Goal: Check status: Check status

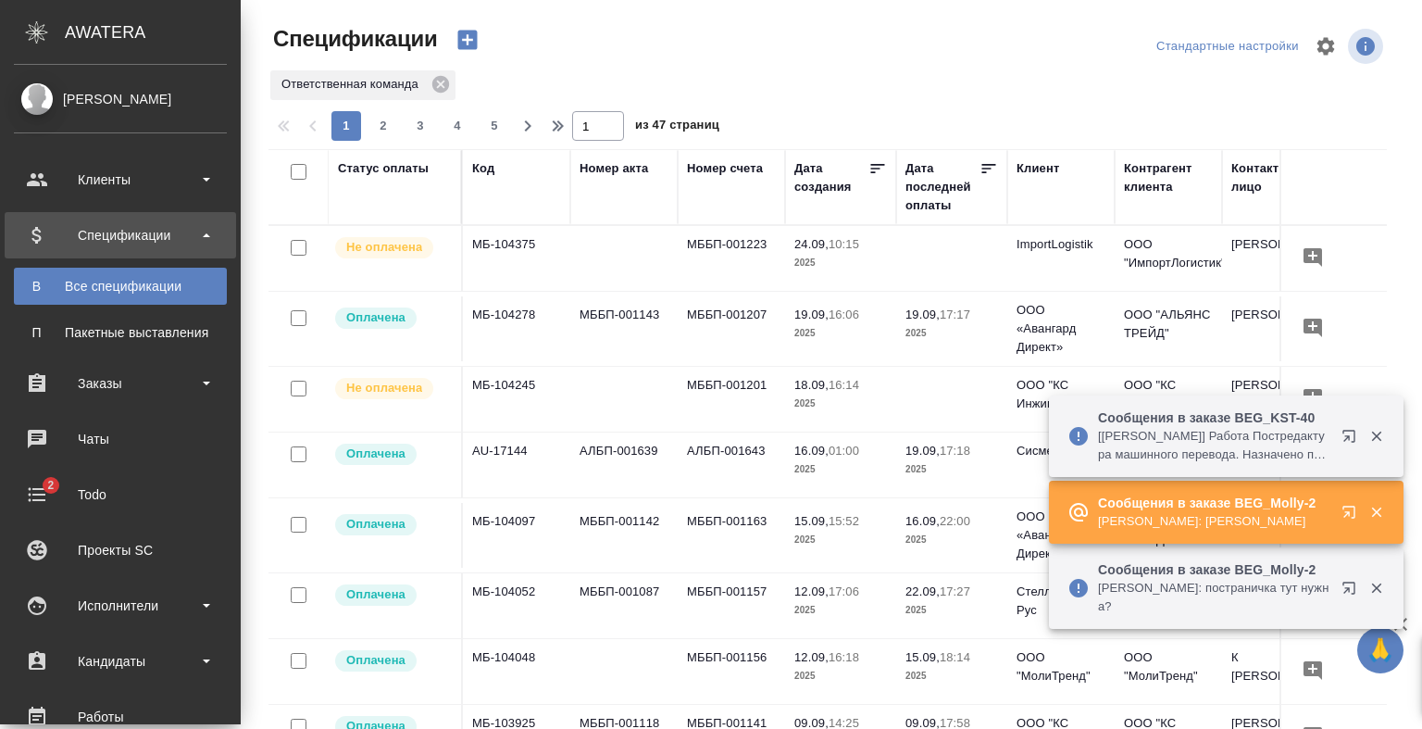
drag, startPoint x: 0, startPoint y: 0, endPoint x: 129, endPoint y: 378, distance: 399.1
click at [129, 378] on div "Заказы" at bounding box center [120, 383] width 213 height 28
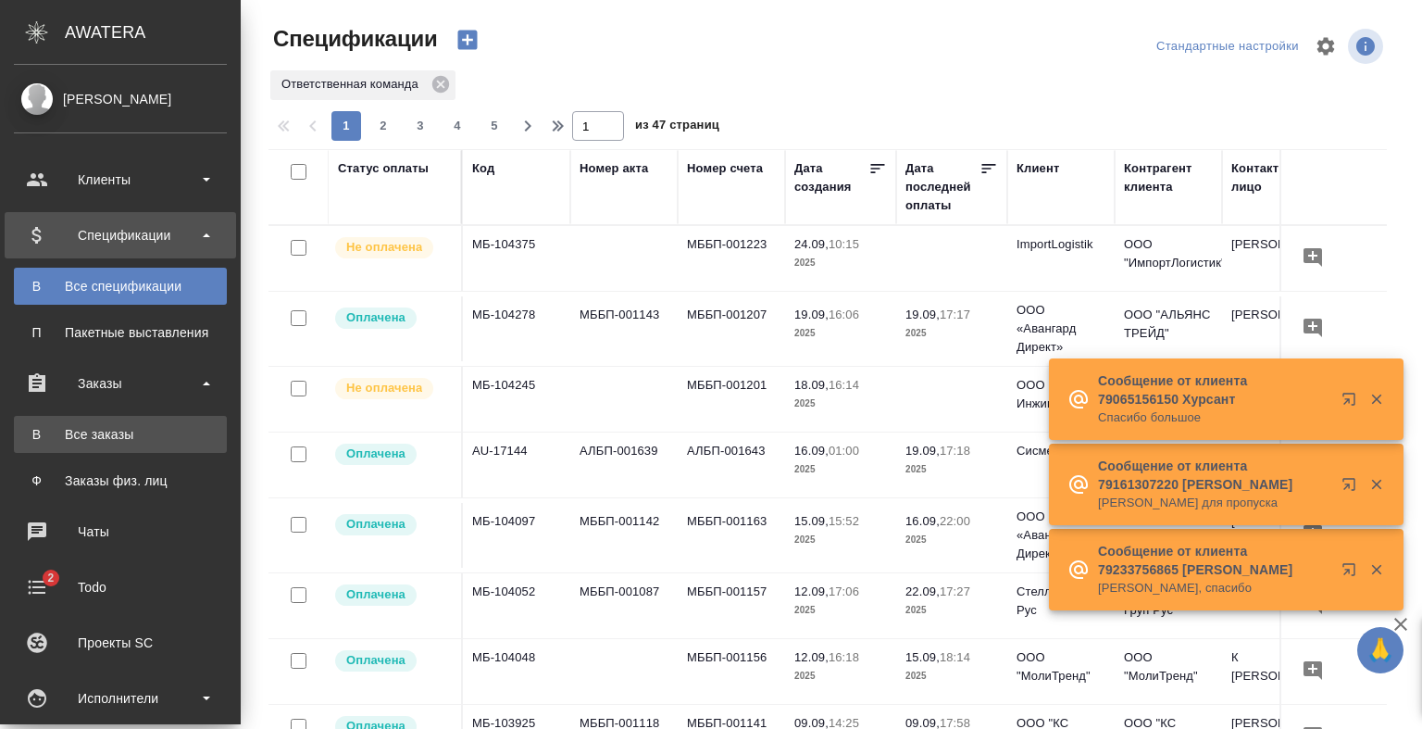
click at [142, 437] on div "Все заказы" at bounding box center [120, 434] width 194 height 19
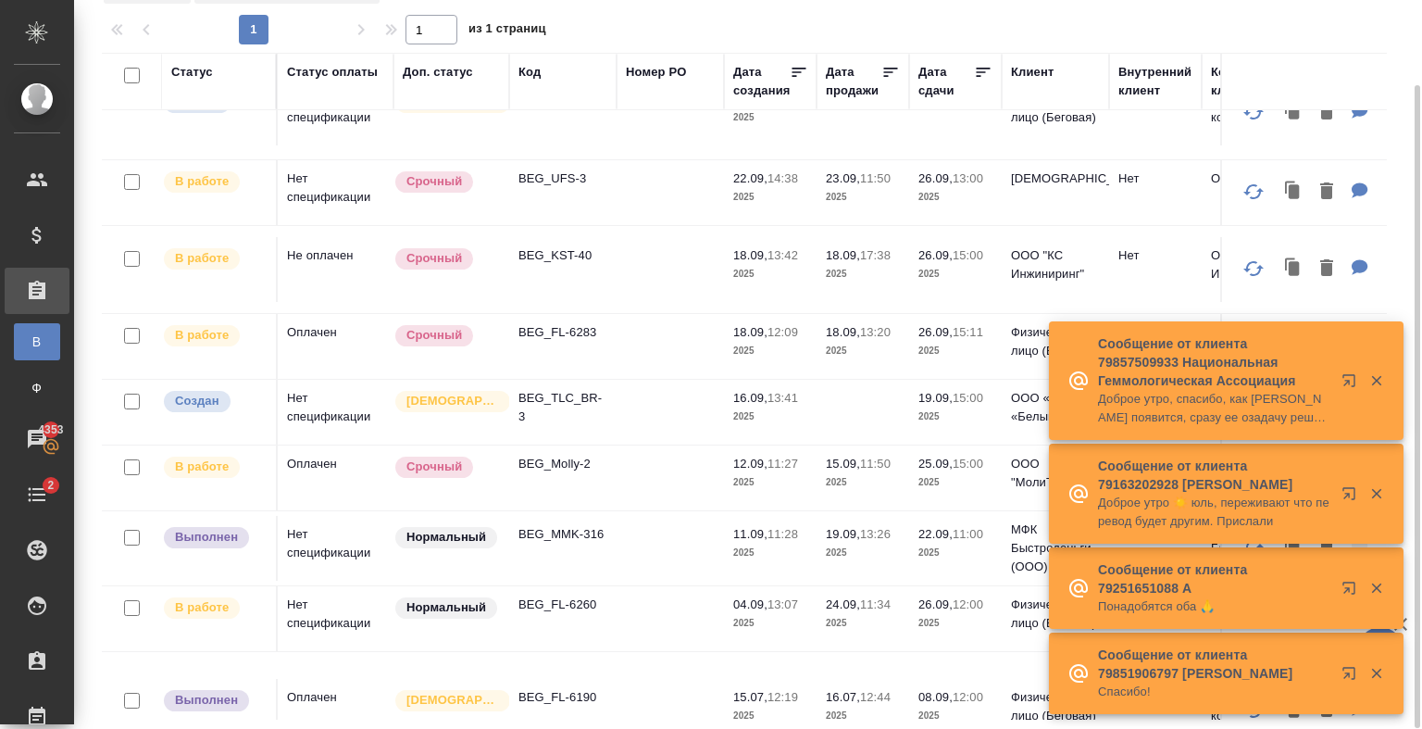
scroll to position [177, 0]
click at [638, 445] on td at bounding box center [670, 476] width 107 height 65
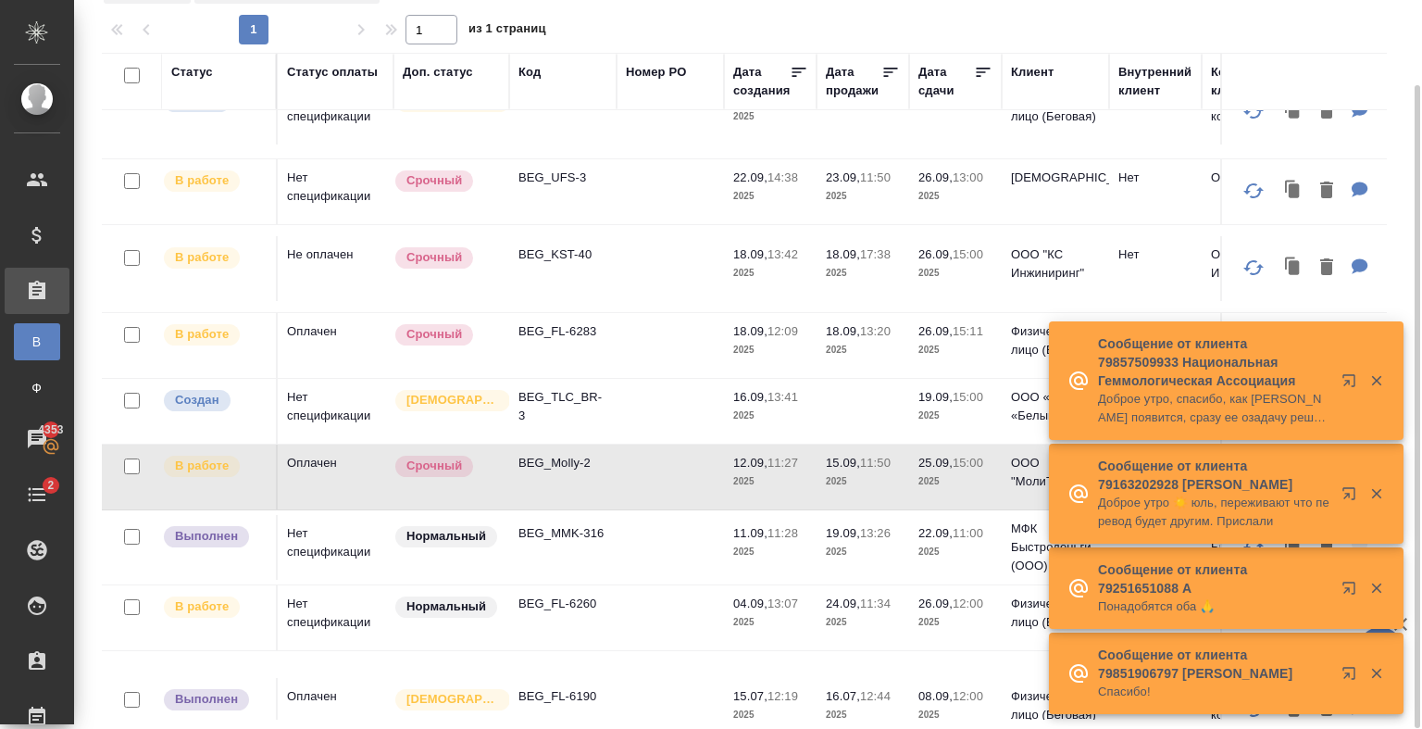
click at [638, 445] on td at bounding box center [670, 476] width 107 height 65
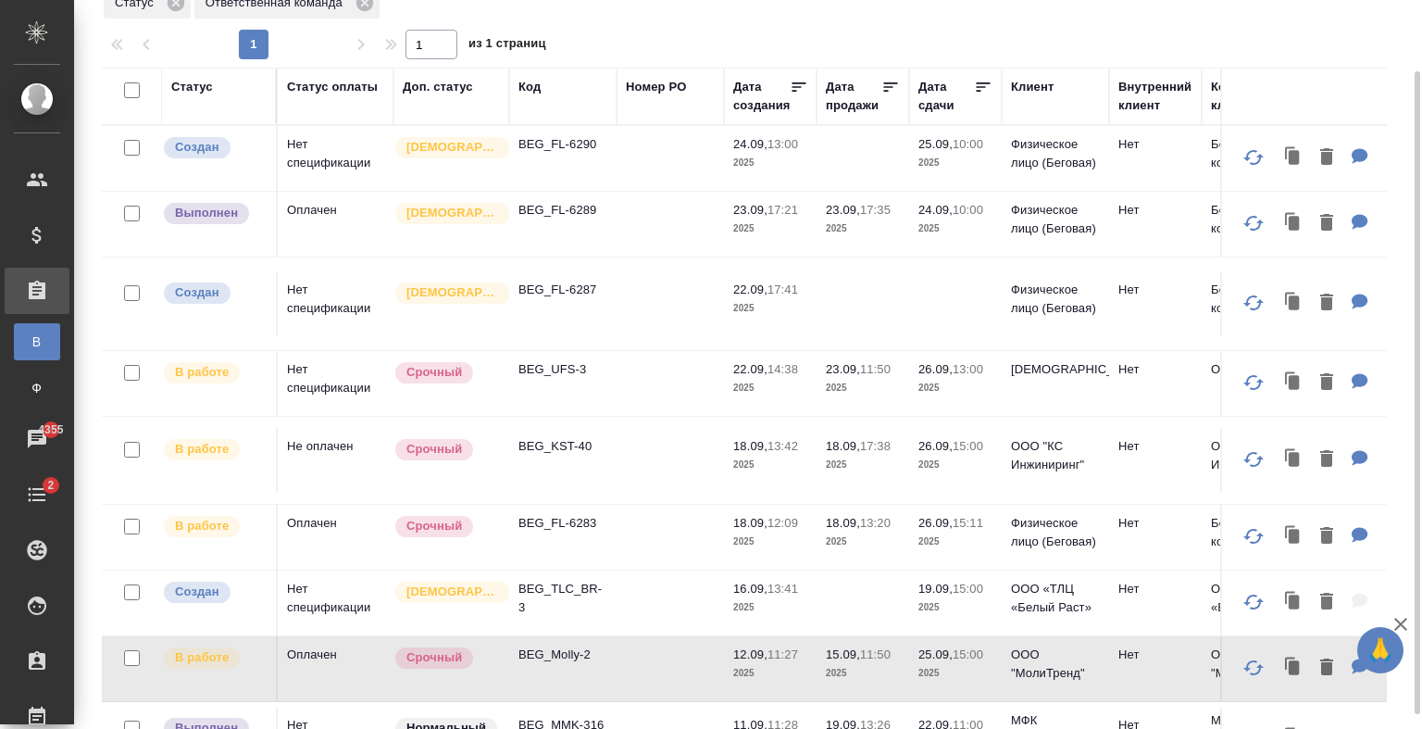
scroll to position [0, 0]
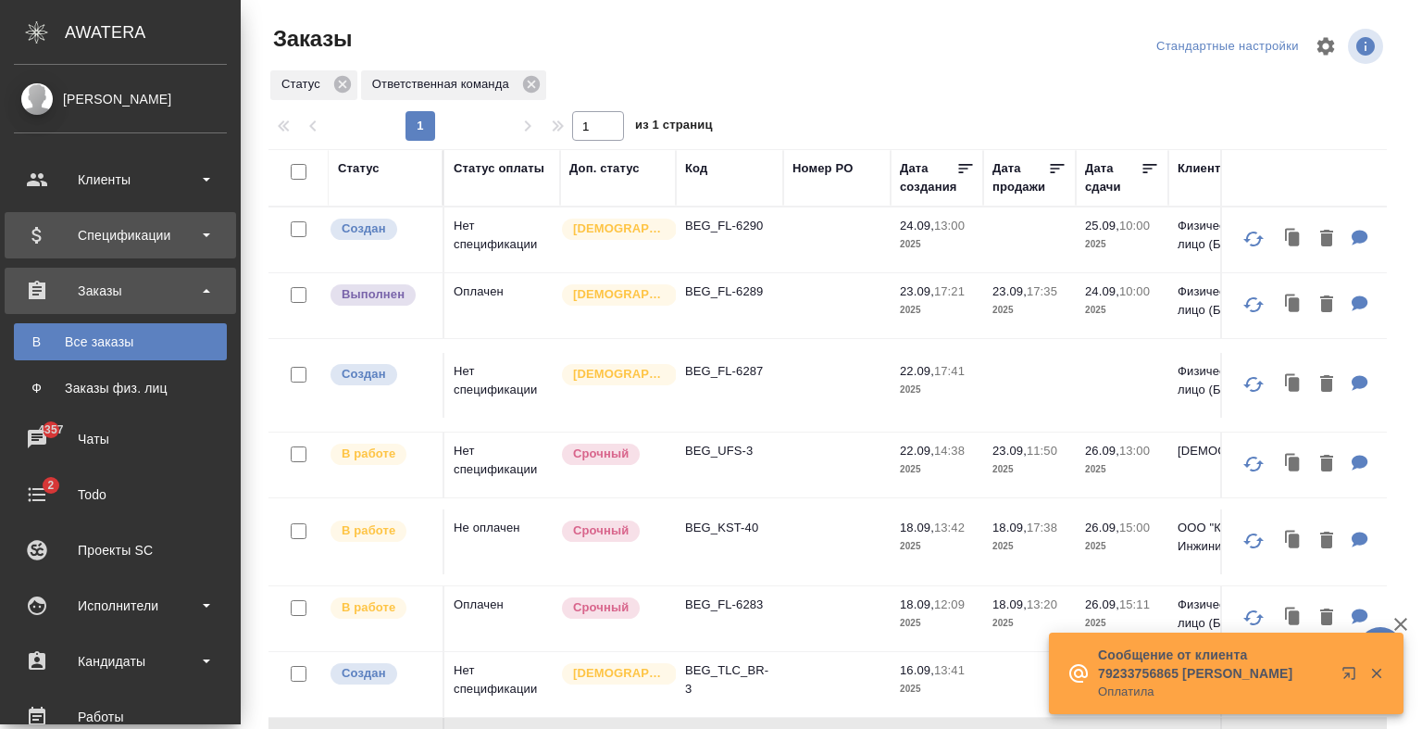
click at [74, 242] on div "Спецификации" at bounding box center [120, 235] width 213 height 28
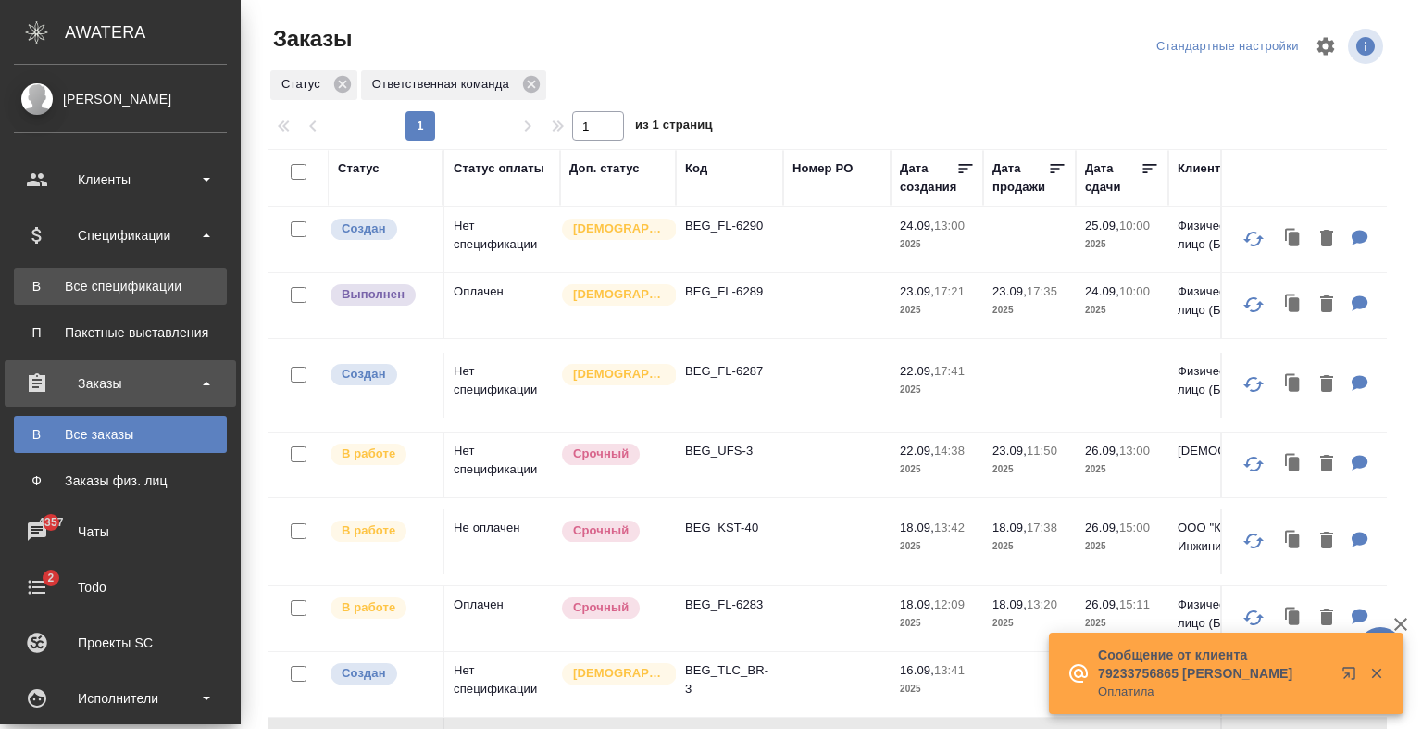
click at [94, 270] on link "В Все спецификации" at bounding box center [120, 286] width 213 height 37
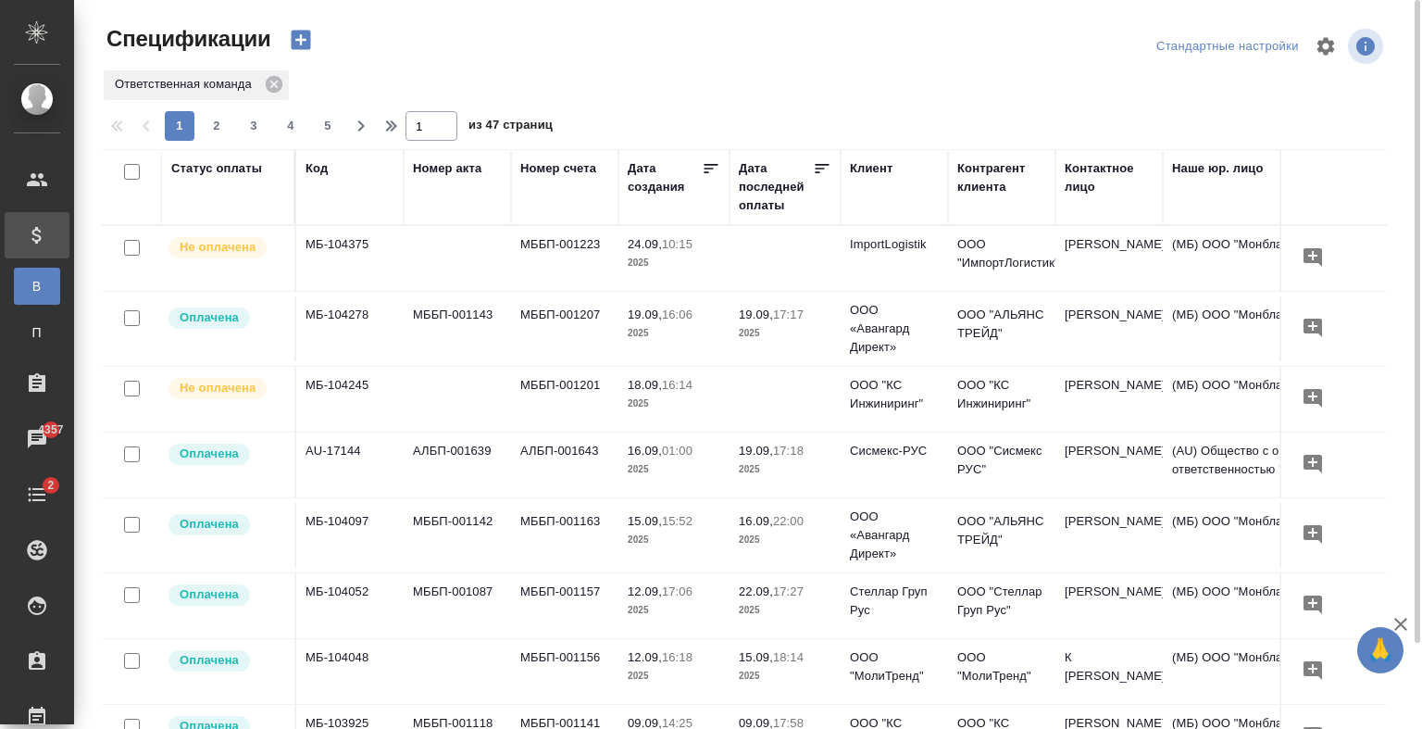
click at [768, 252] on td at bounding box center [785, 258] width 111 height 65
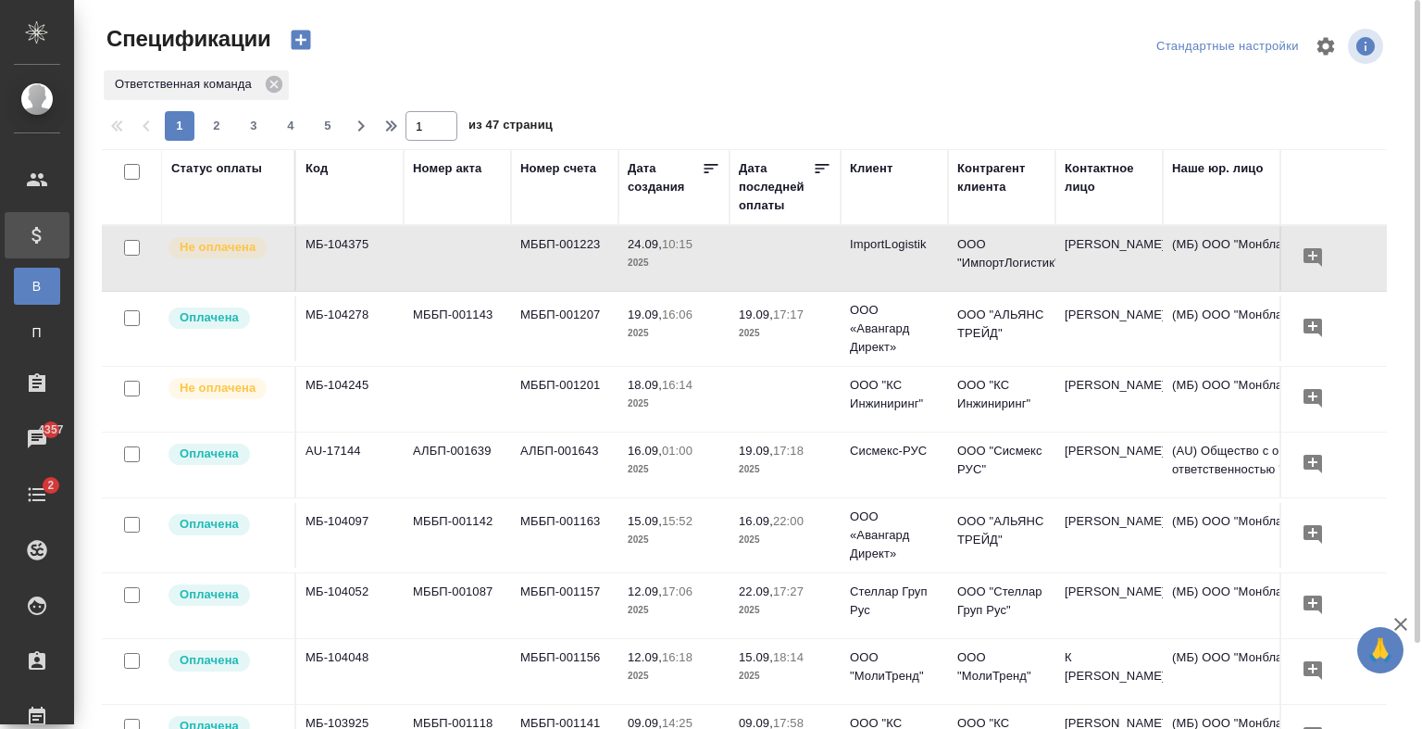
click at [726, 475] on td "16.09, 01:00 2025" at bounding box center [673, 464] width 111 height 65
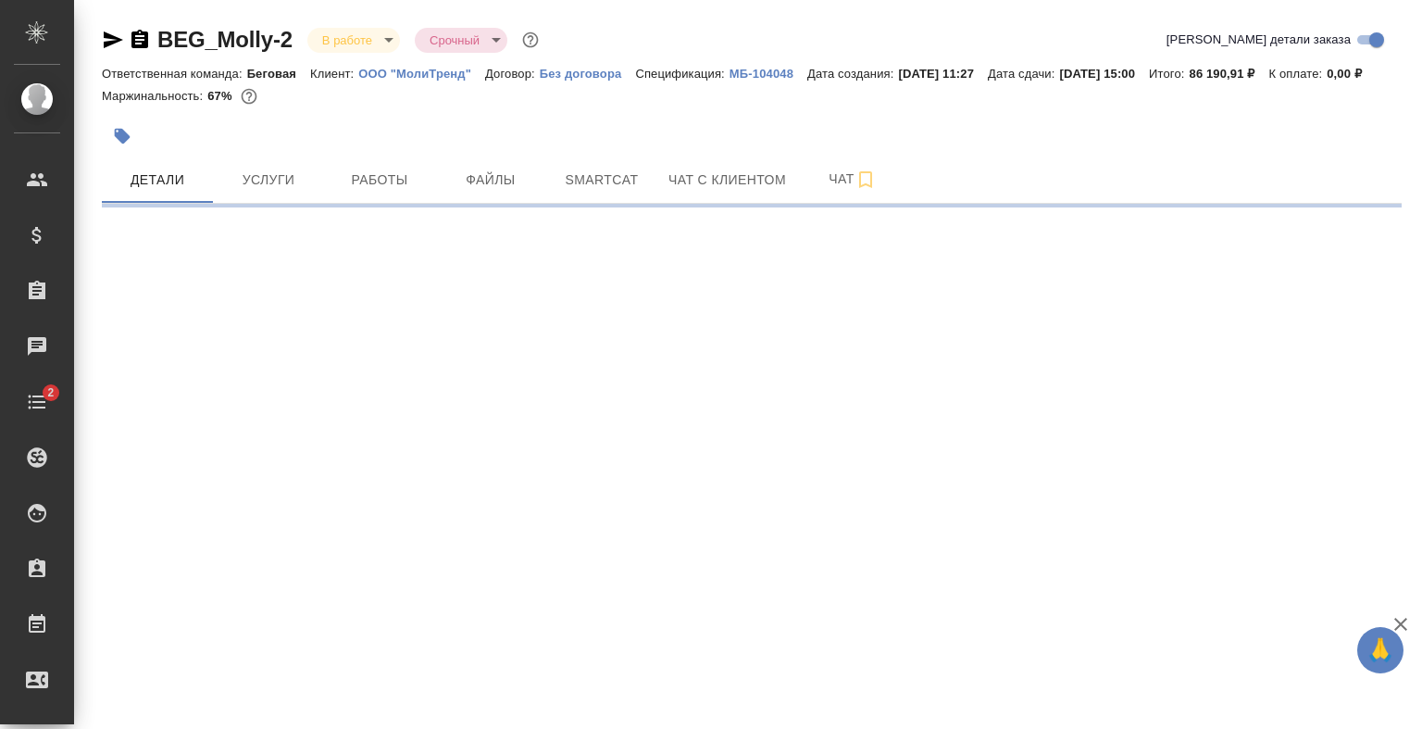
select select "RU"
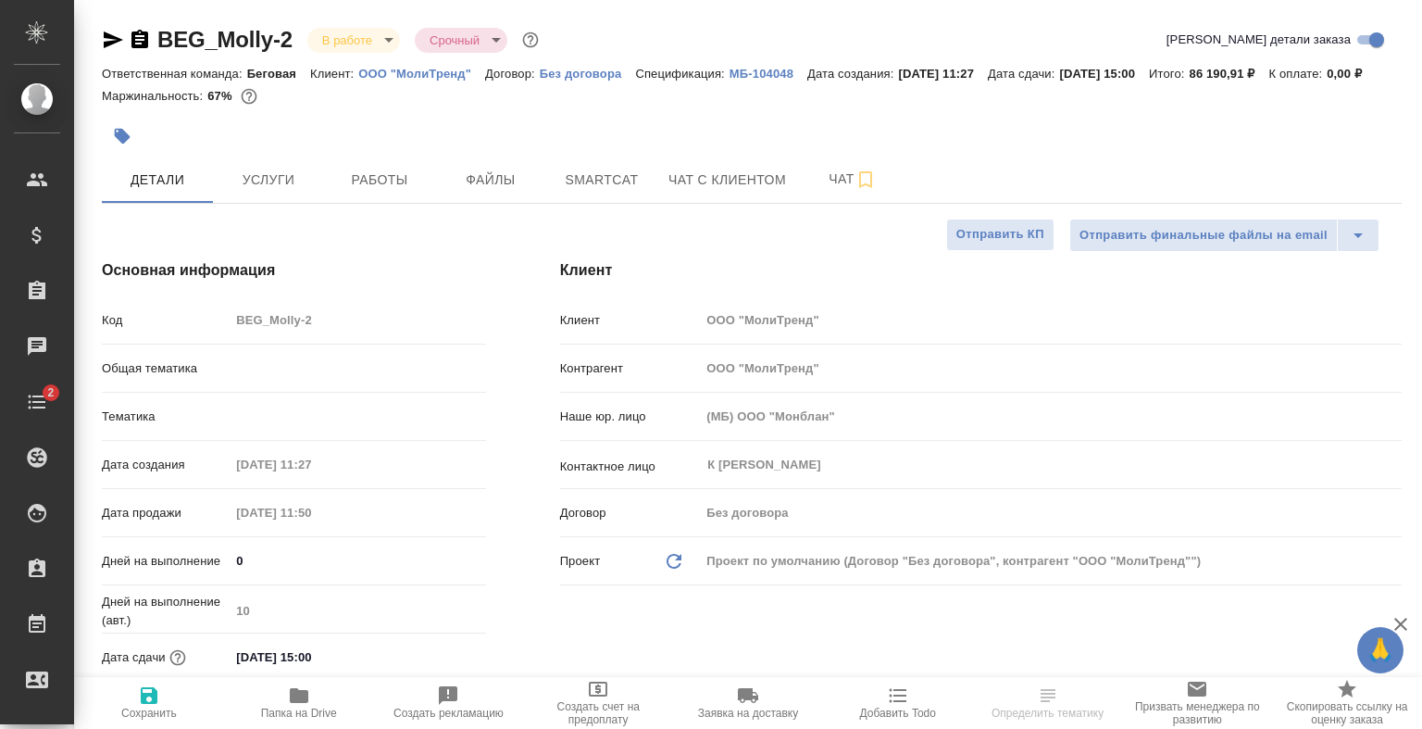
type textarea "x"
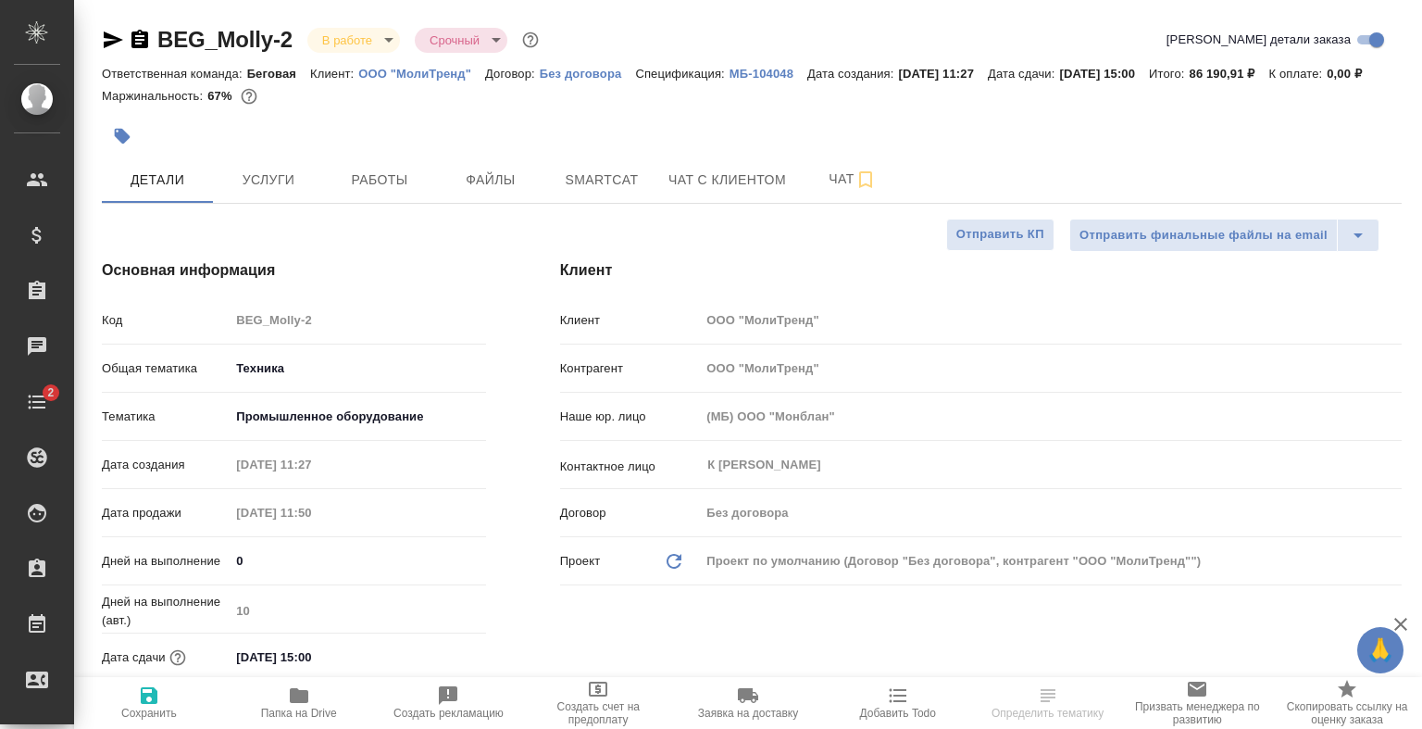
type textarea "x"
click at [816, 156] on div at bounding box center [535, 136] width 867 height 41
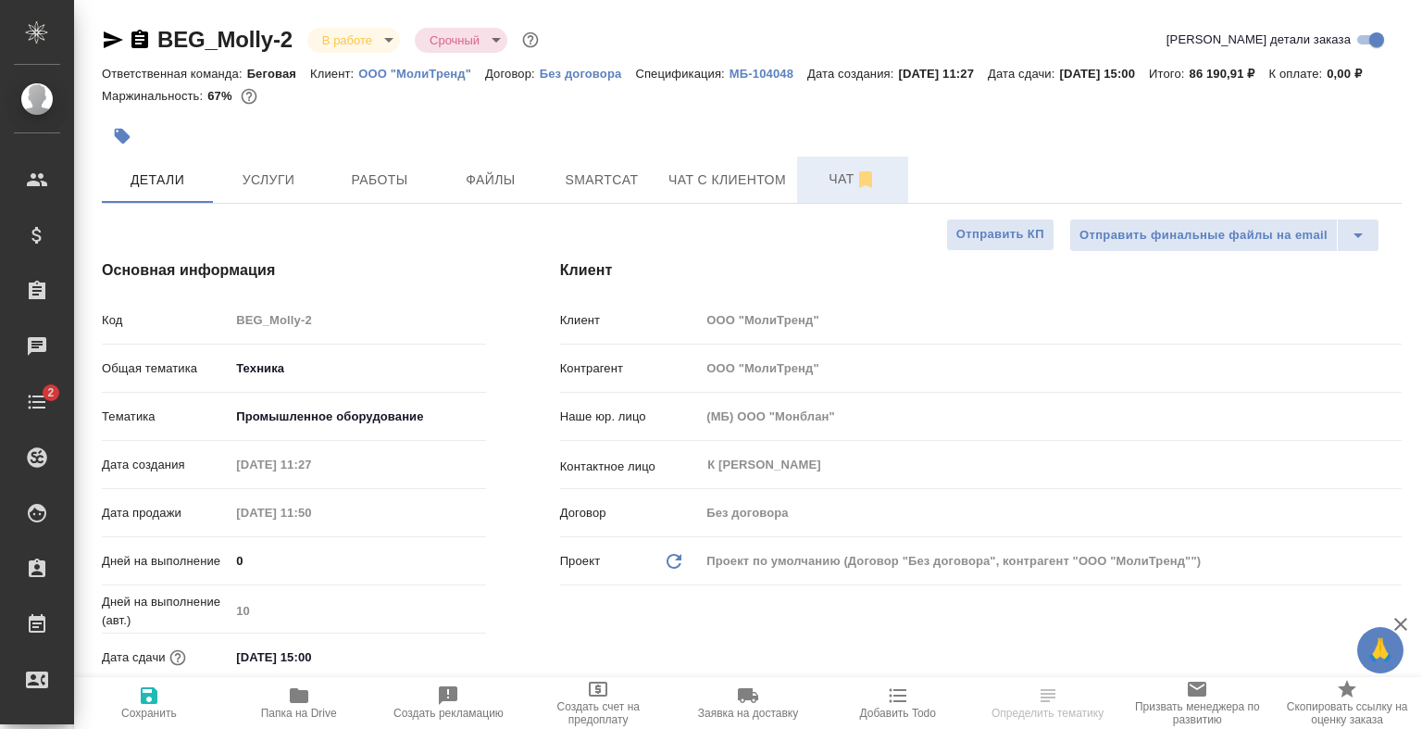
click at [815, 191] on span "Чат" at bounding box center [852, 179] width 89 height 23
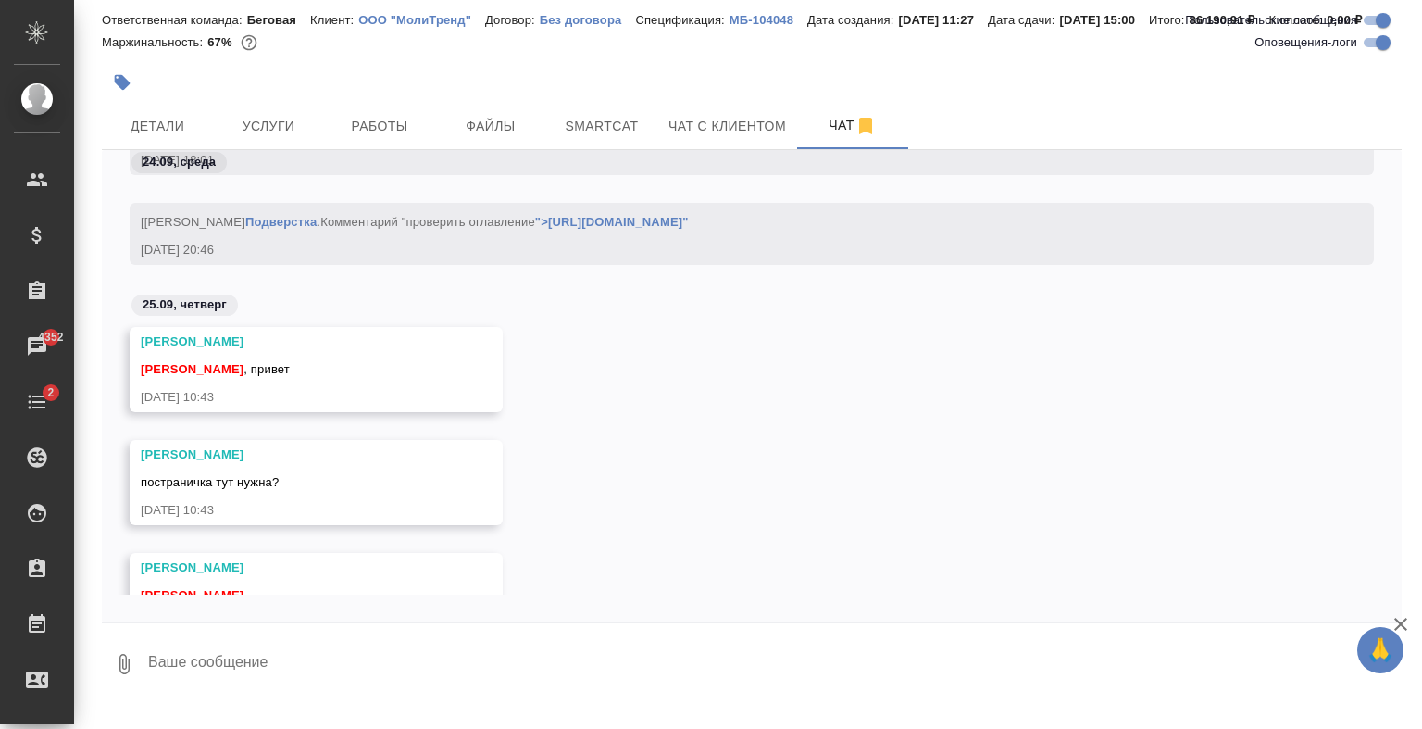
scroll to position [7770, 0]
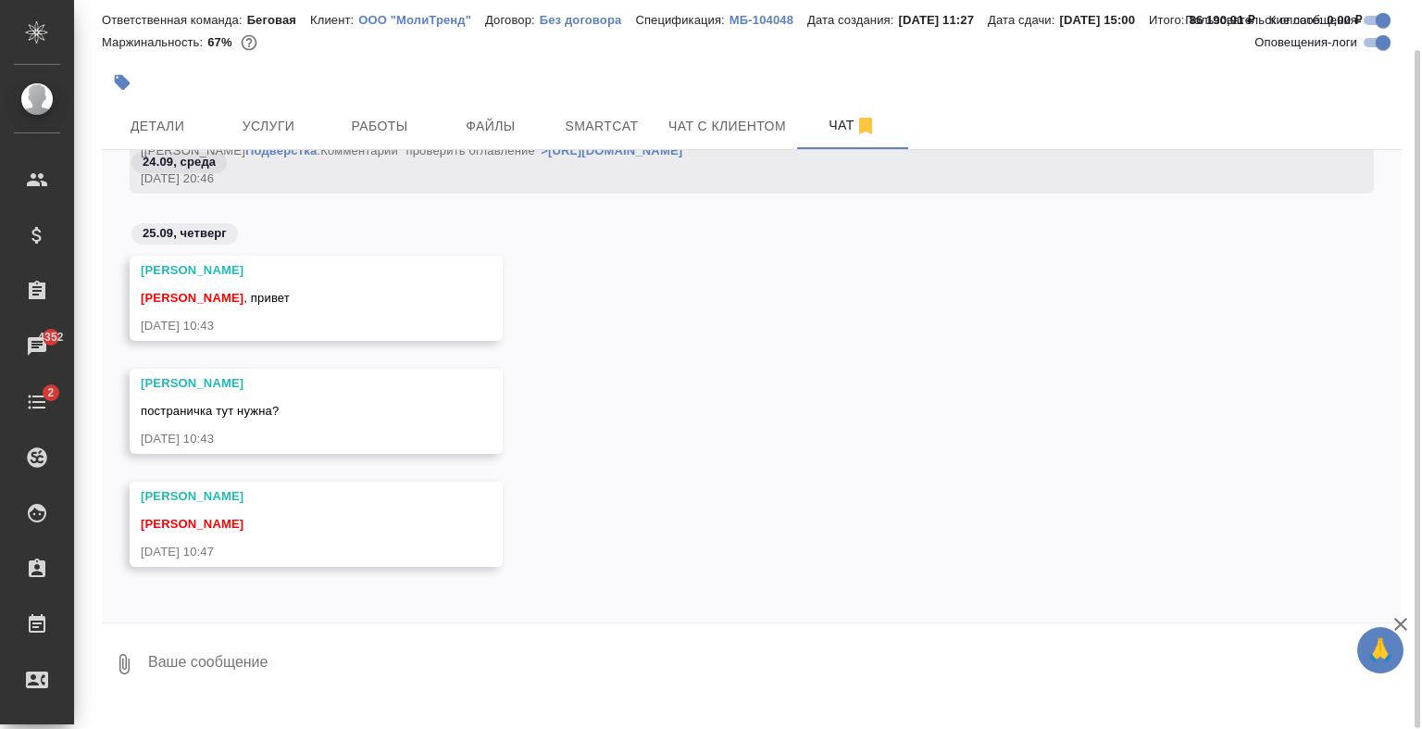
click at [422, 672] on textarea at bounding box center [773, 663] width 1255 height 63
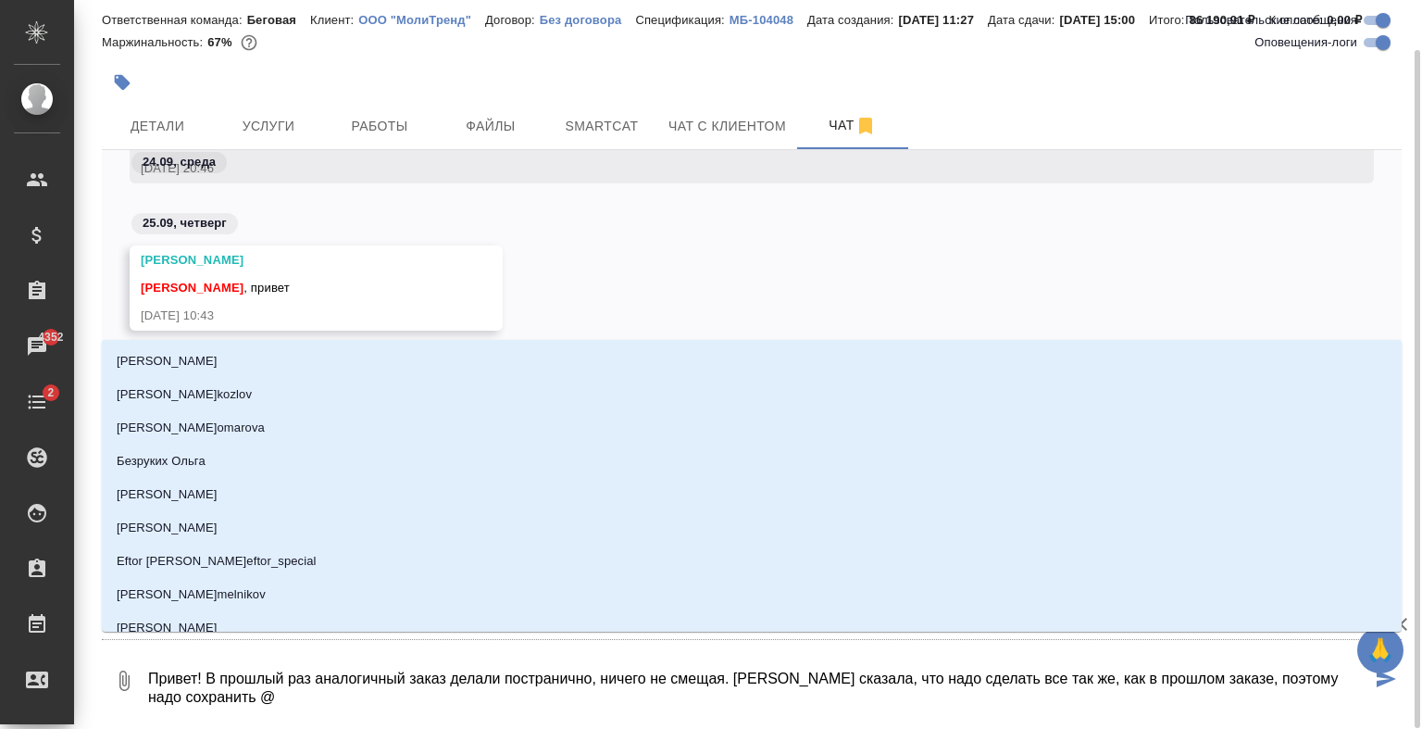
type textarea "Привет! В прошлый раз аналогичный заказ делали постранично, ничего не смещая. К…"
type input "о"
type textarea "Привет! В прошлый раз аналогичный заказ делали постранично, ничего не смещая. К…"
type input "ок"
type textarea "Привет! В прошлый раз аналогичный заказ делали постранично, ничего не смещая. К…"
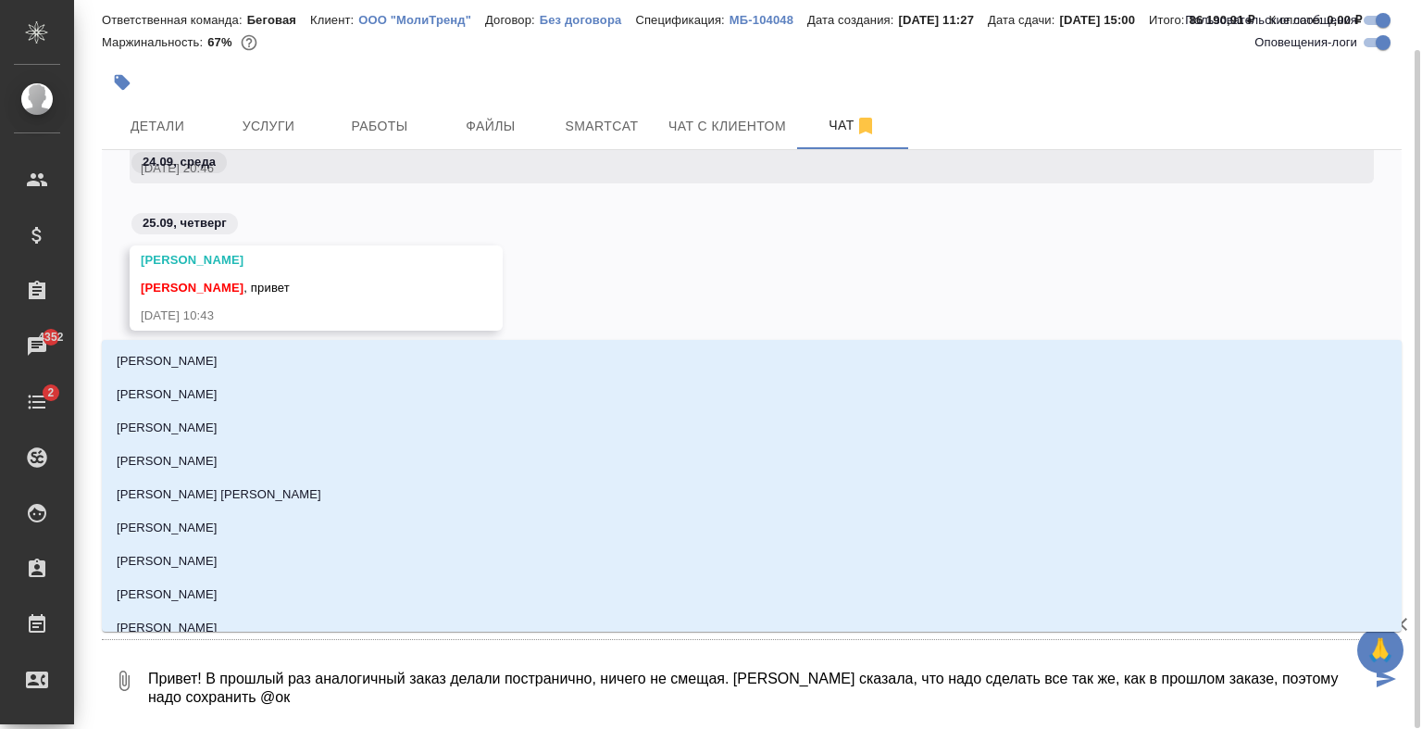
type input "окс"
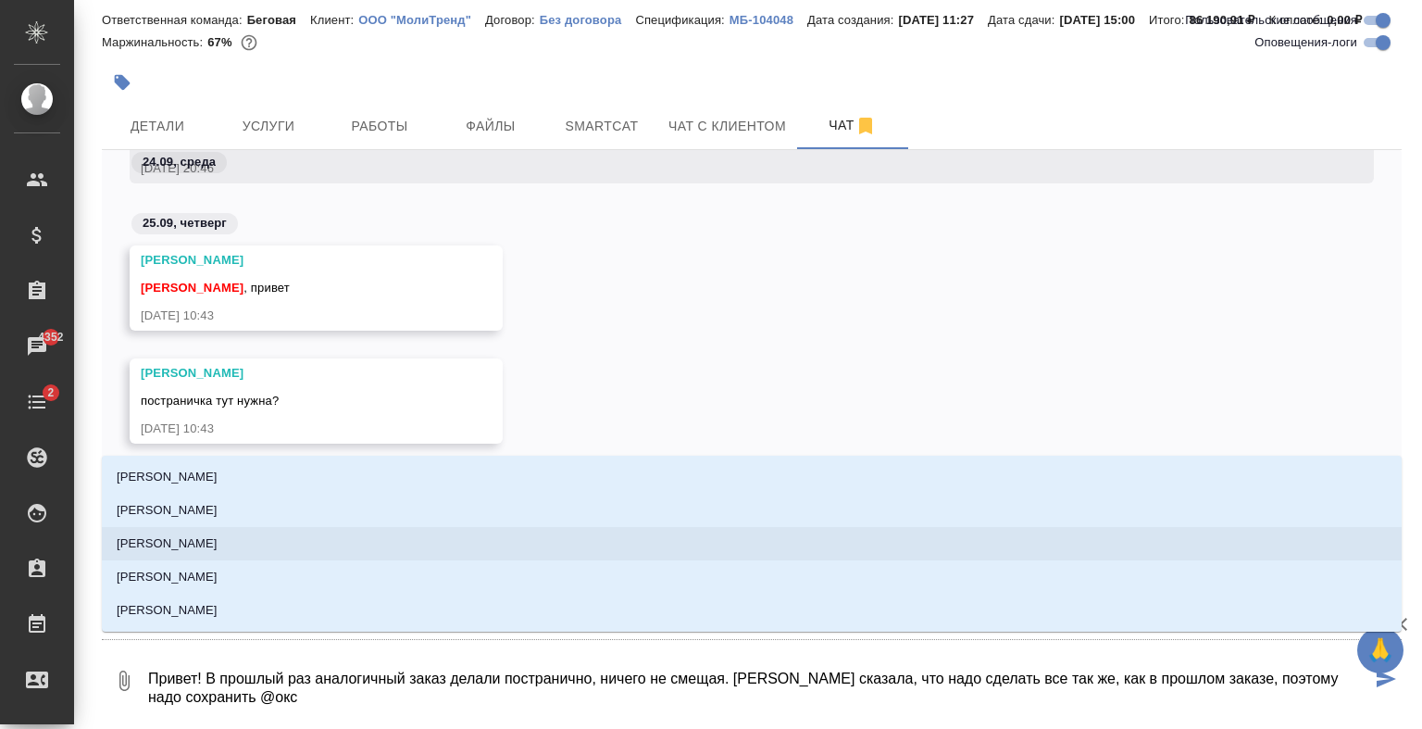
click at [245, 545] on li "Оксютович Ирина" at bounding box center [752, 543] width 1300 height 33
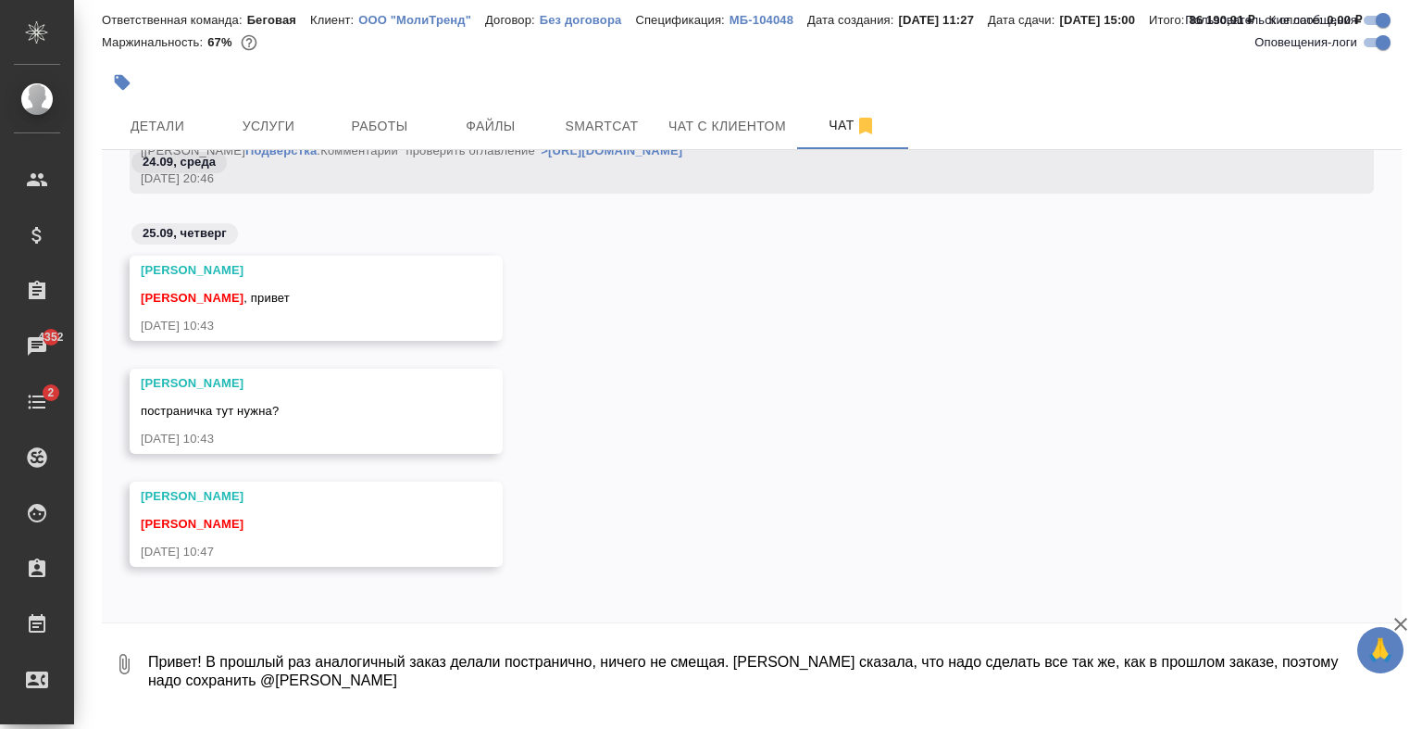
type textarea "Привет! В прошлый раз аналогичный заказ делали постранично, ничего не смещая. К…"
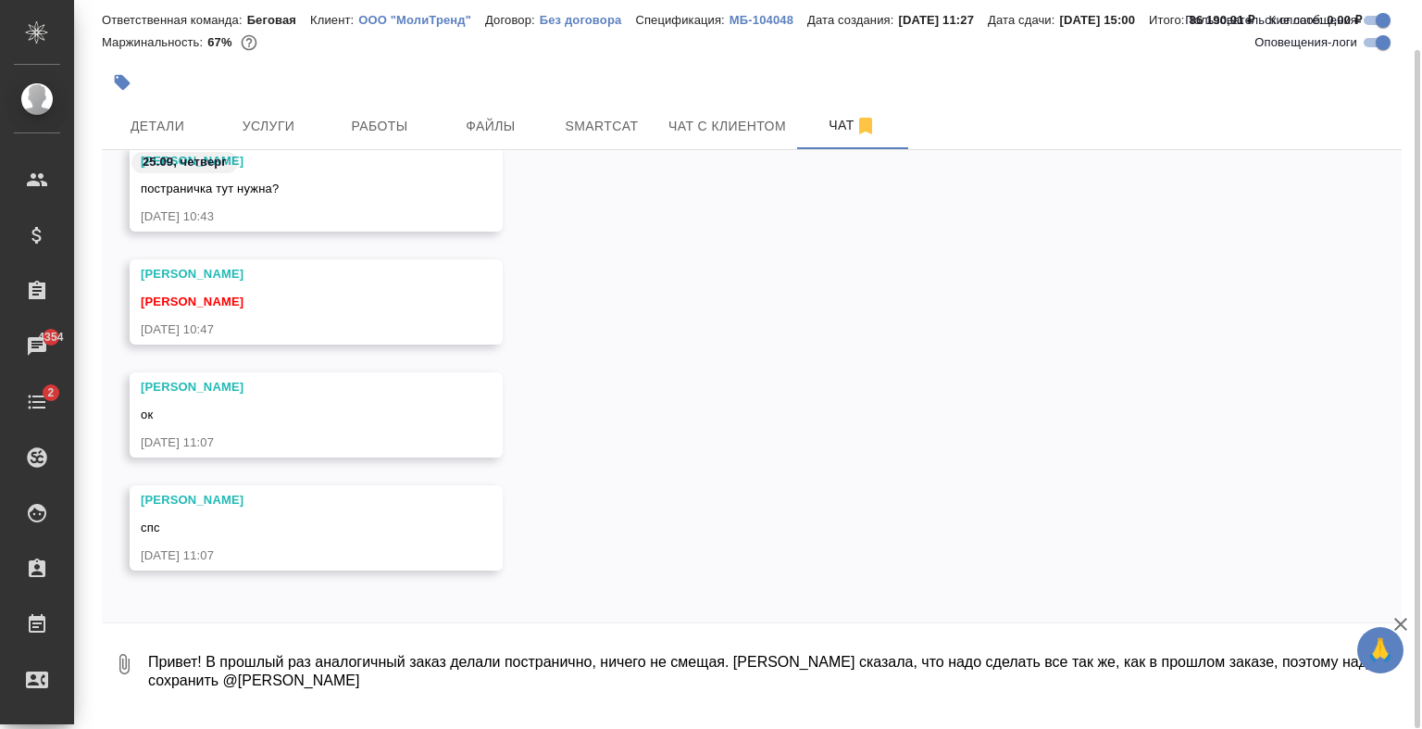
scroll to position [7996, 0]
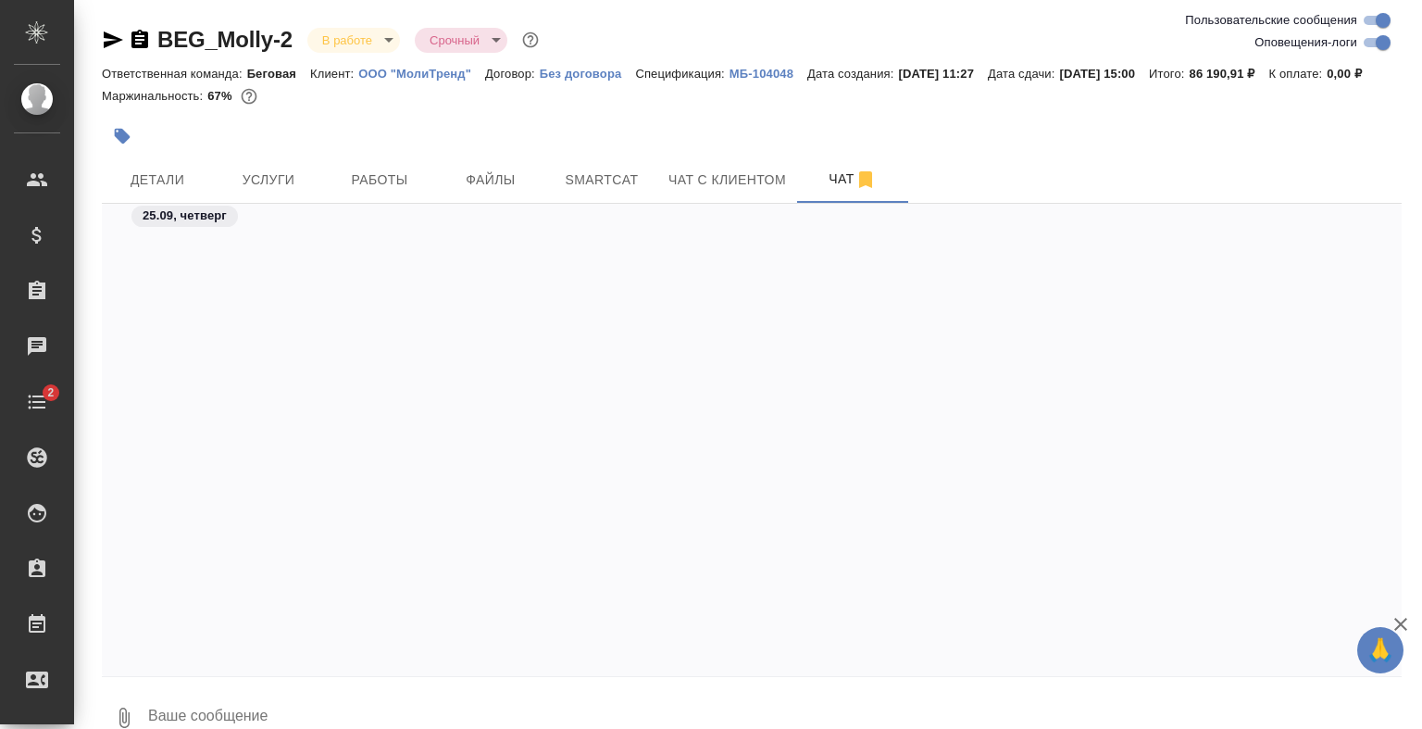
scroll to position [8044, 0]
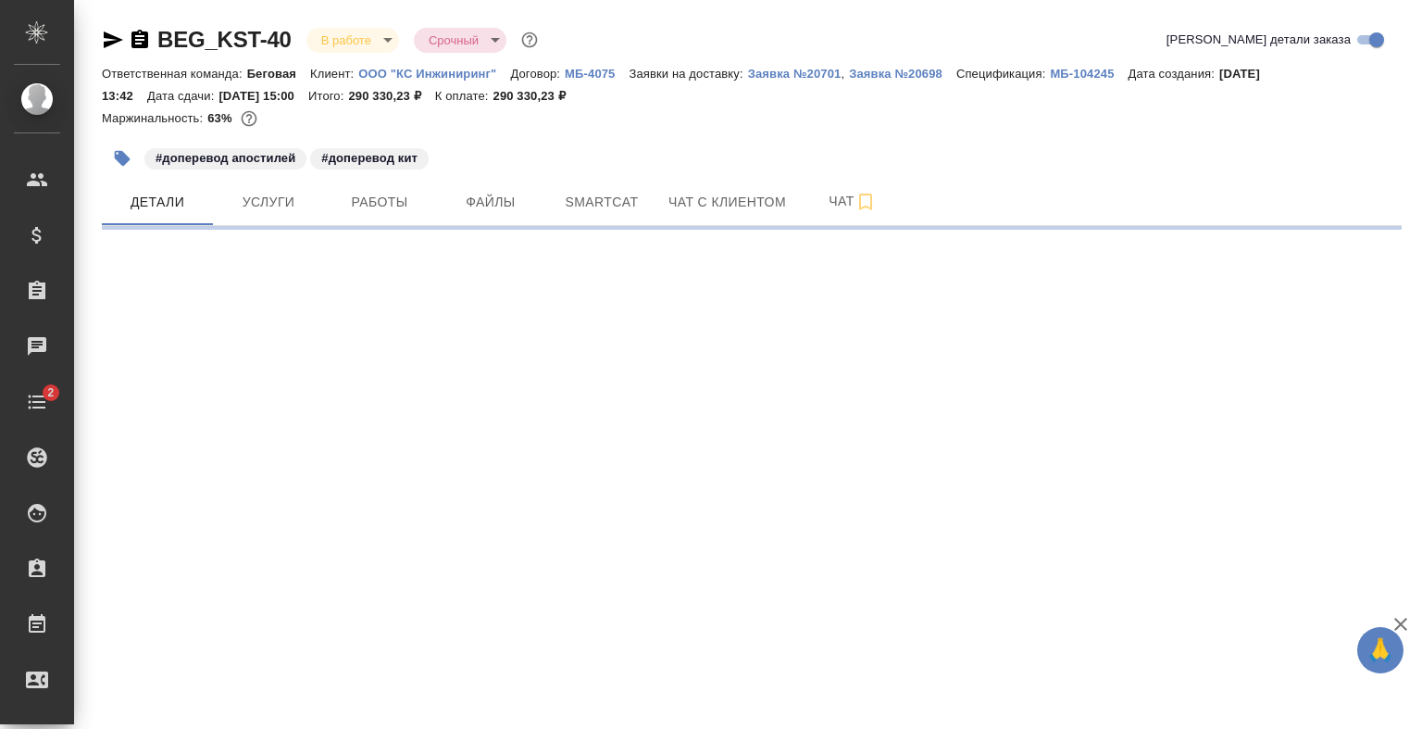
select select "RU"
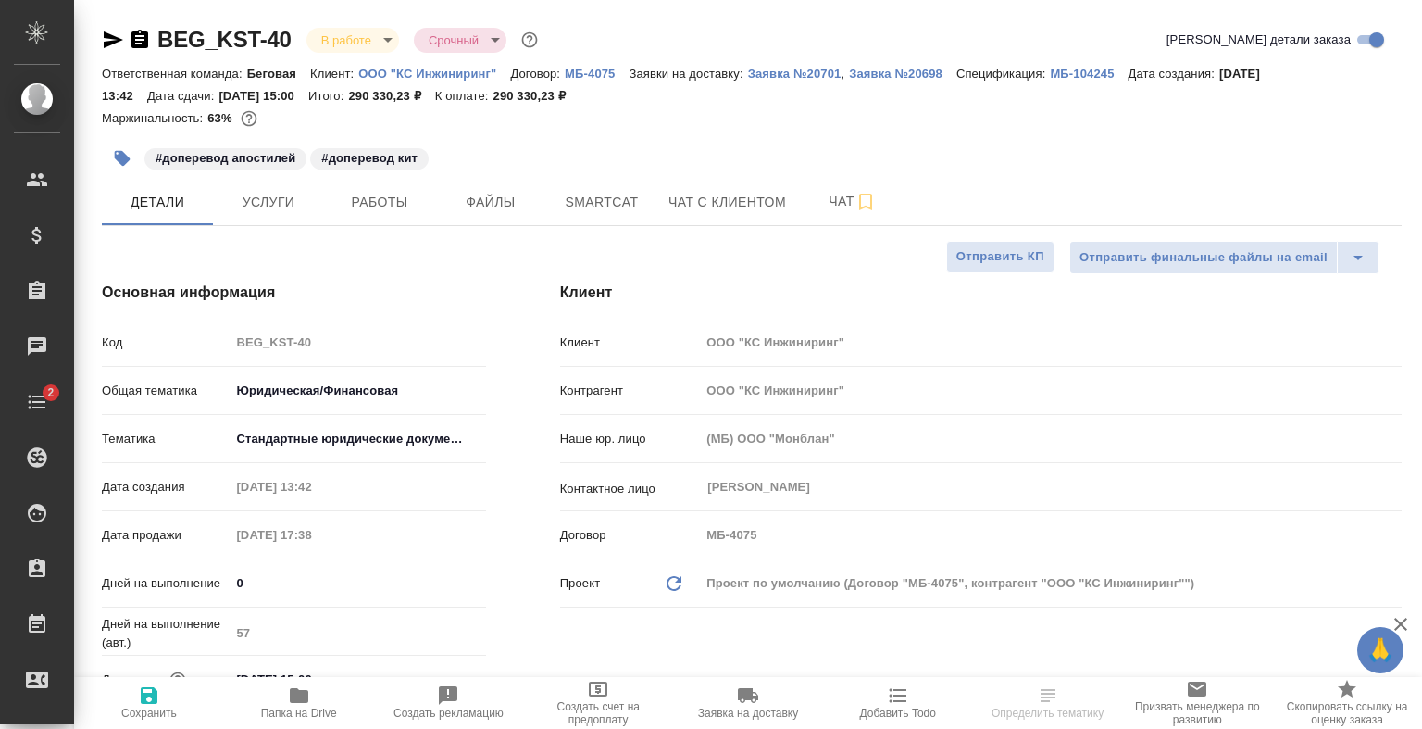
type textarea "x"
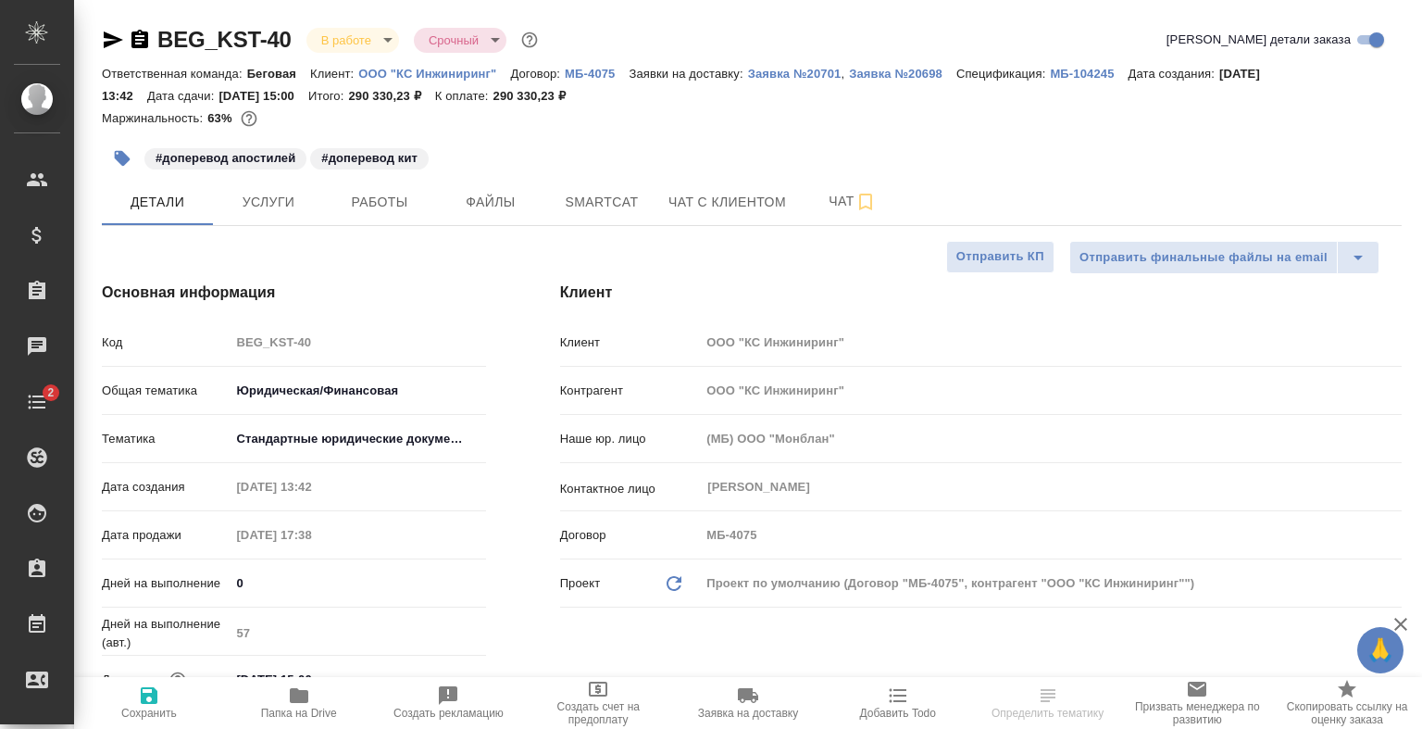
type textarea "x"
click at [832, 181] on button "Чат" at bounding box center [852, 202] width 111 height 46
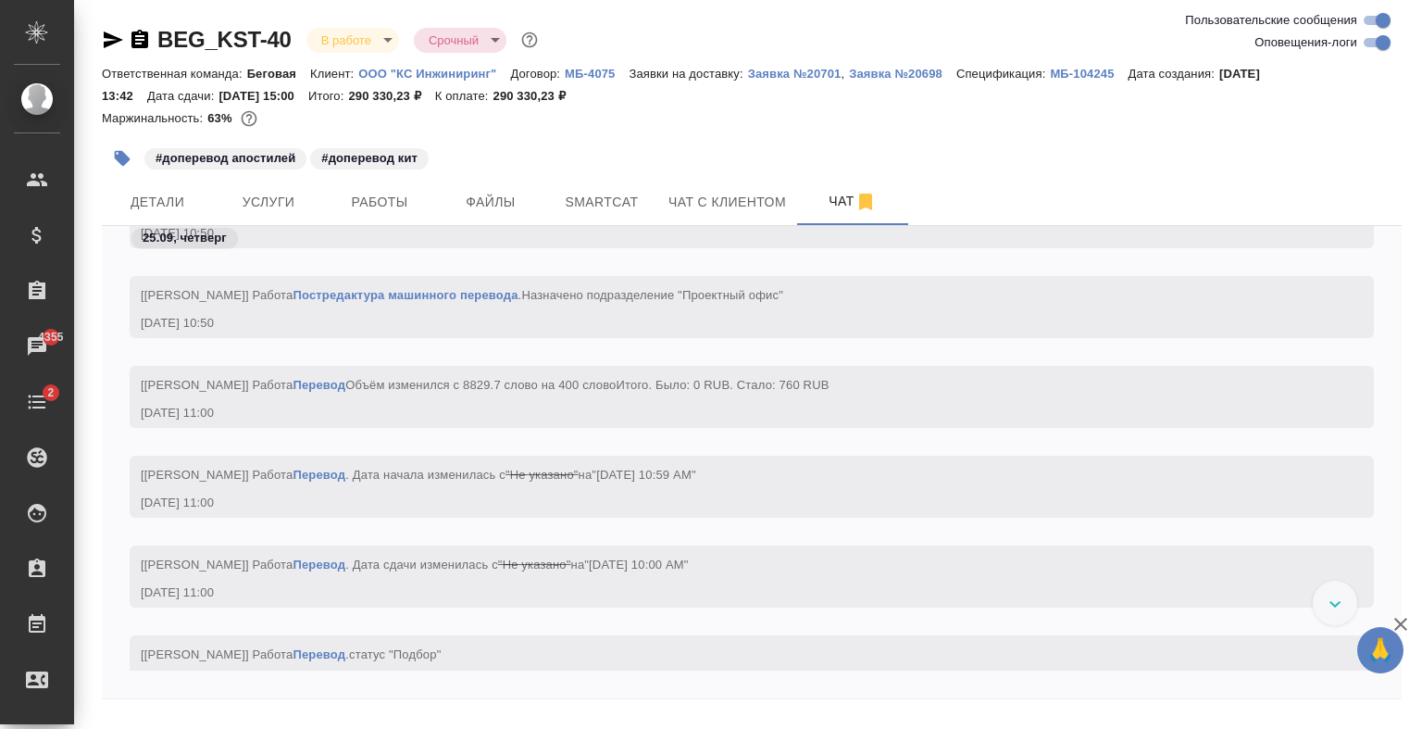
scroll to position [10821, 0]
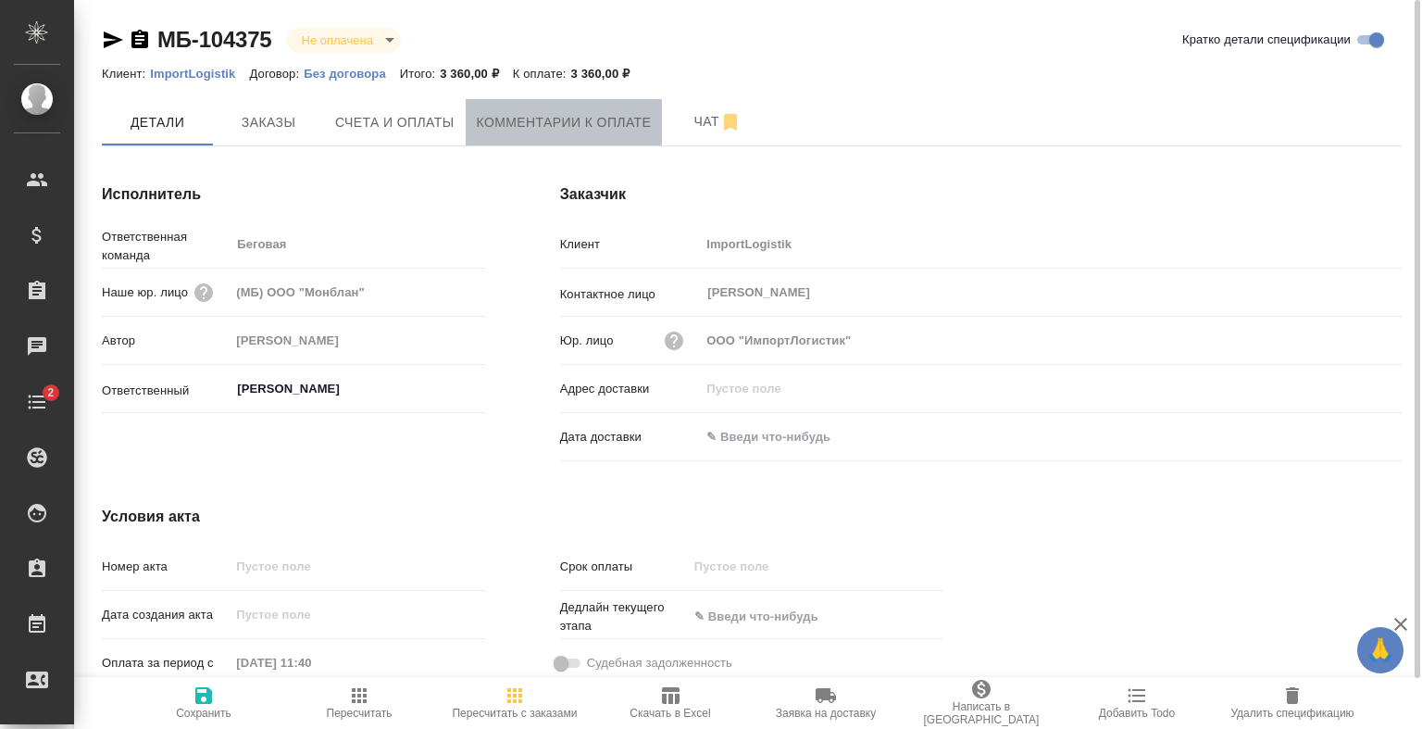
click at [574, 129] on span "Комментарии к оплате" at bounding box center [564, 122] width 175 height 23
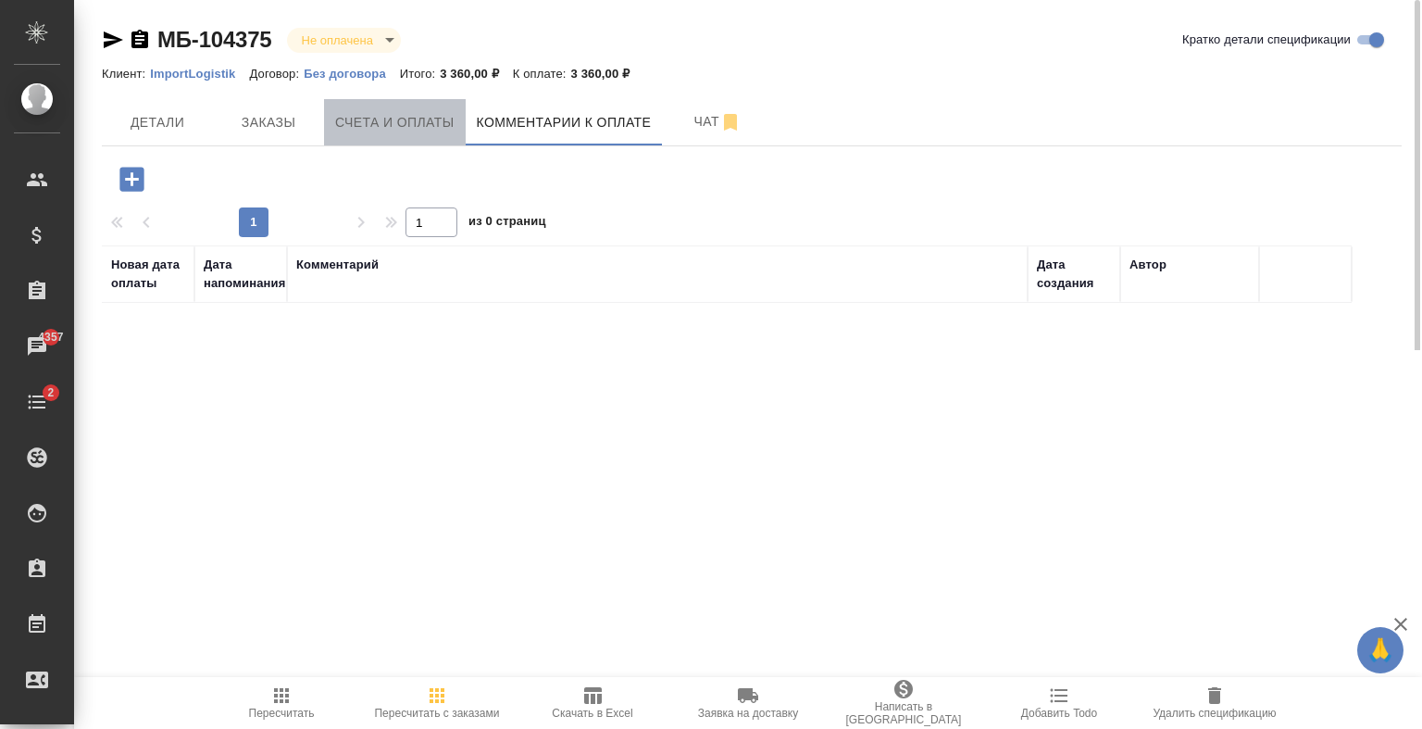
click at [418, 130] on span "Счета и оплаты" at bounding box center [394, 122] width 119 height 23
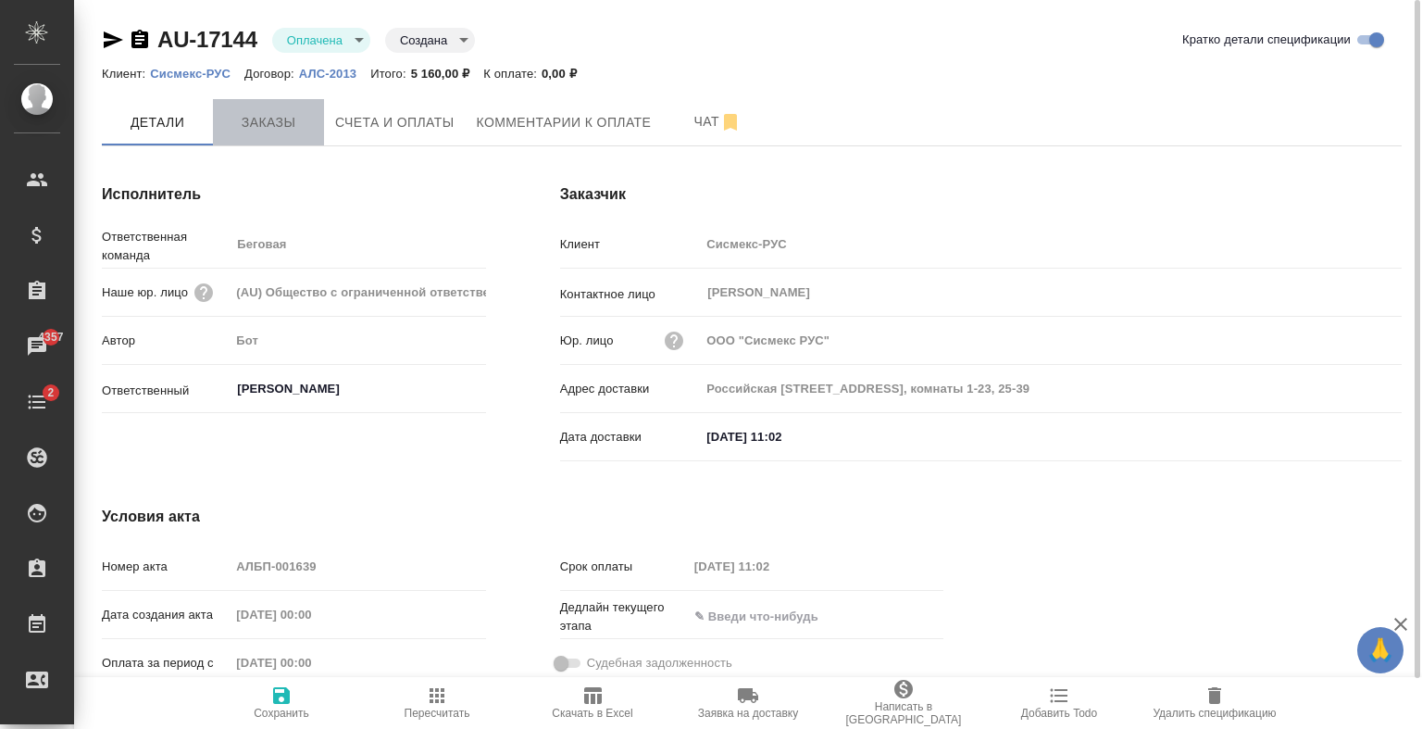
click at [235, 106] on button "Заказы" at bounding box center [268, 122] width 111 height 46
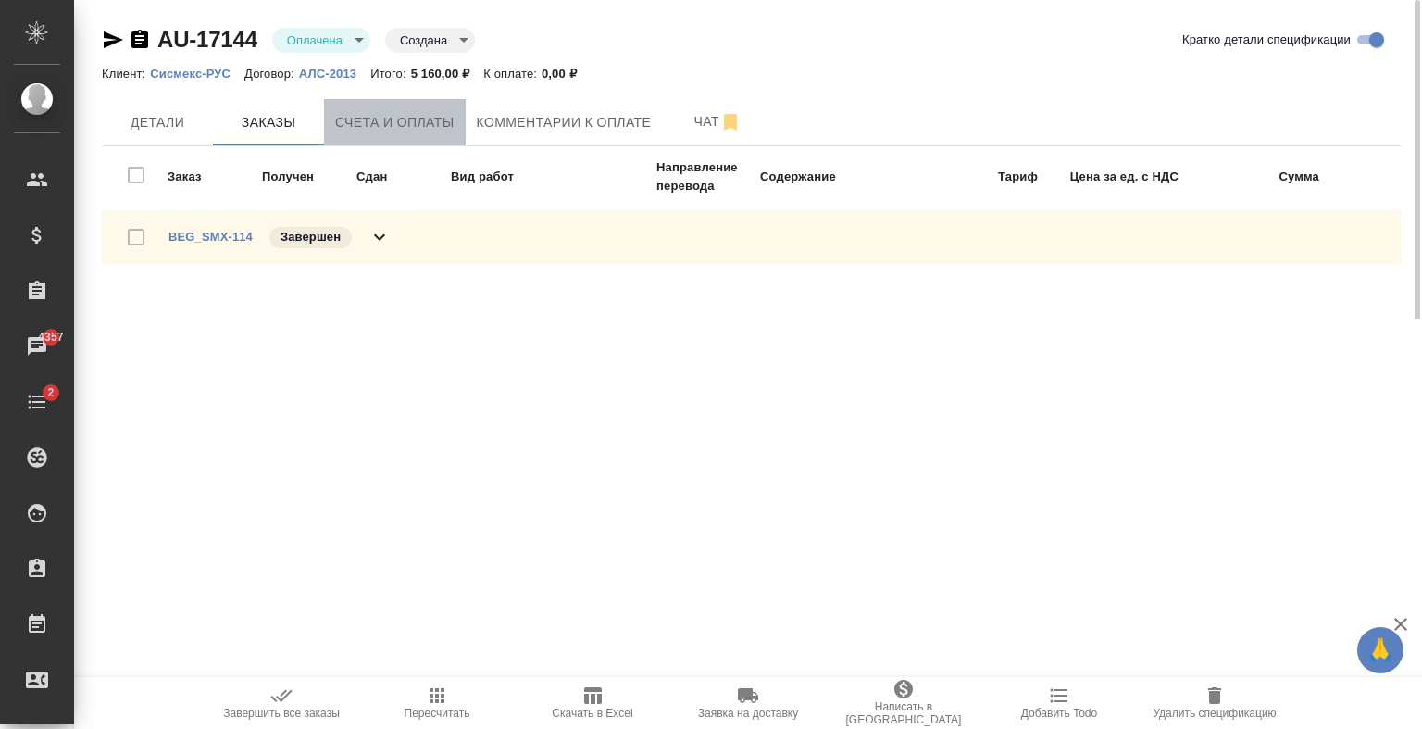
click at [383, 119] on span "Счета и оплаты" at bounding box center [394, 122] width 119 height 23
